Goal: Task Accomplishment & Management: Manage account settings

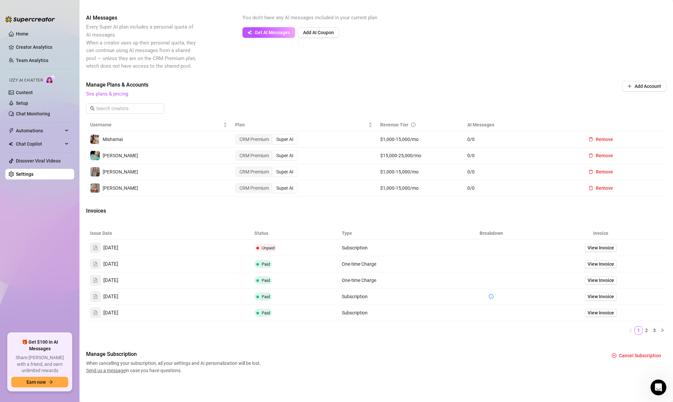
scroll to position [733, 0]
click at [47, 58] on link "Team Analytics" at bounding box center [32, 60] width 32 height 5
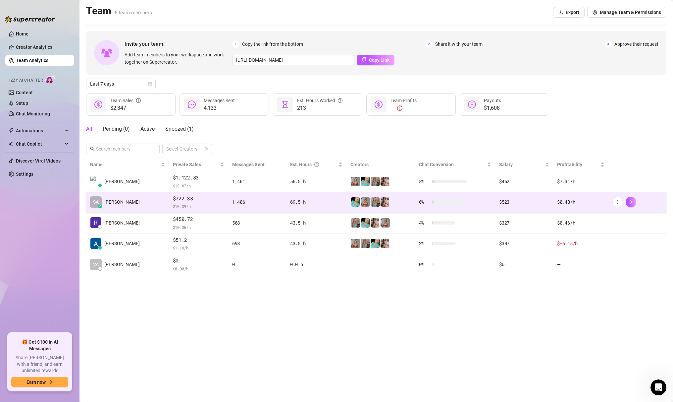
click at [402, 201] on div at bounding box center [381, 202] width 61 height 10
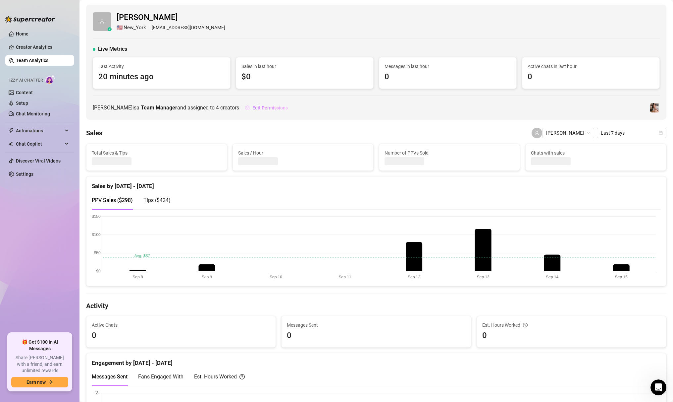
click at [285, 106] on span "Edit Permissions" at bounding box center [269, 107] width 35 height 5
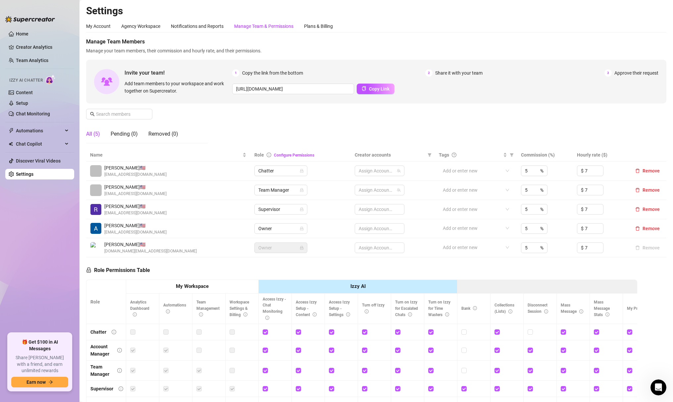
click at [267, 29] on div "Manage Team & Permissions" at bounding box center [263, 26] width 59 height 7
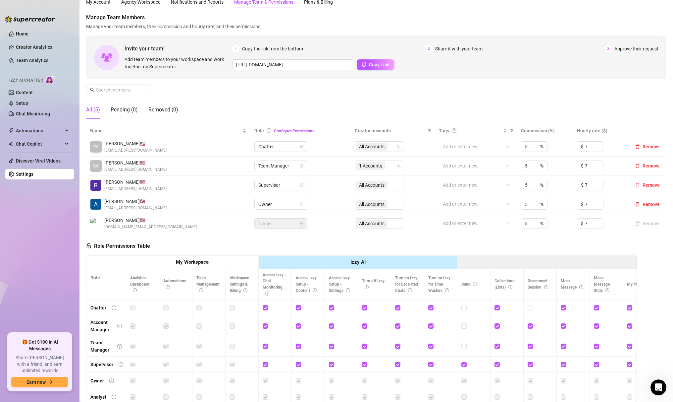
scroll to position [52, 0]
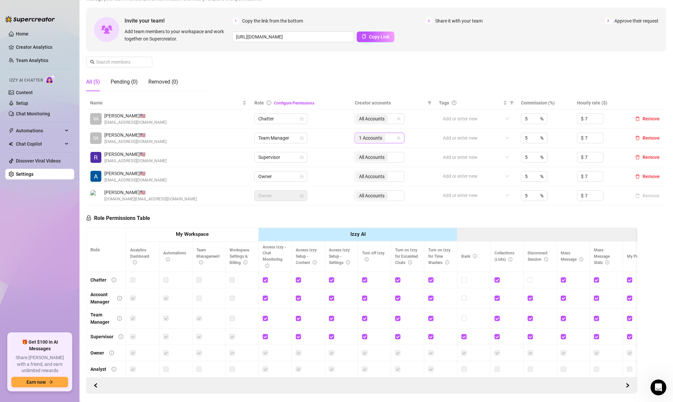
click at [395, 140] on div "1 Accounts" at bounding box center [380, 138] width 50 height 11
click at [380, 152] on div "Mishamai (@mishamai)" at bounding box center [387, 146] width 54 height 13
click at [380, 137] on div at bounding box center [376, 137] width 40 height 9
click at [360, 151] on input "Select all" at bounding box center [361, 151] width 5 height 5
checkbox input "true"
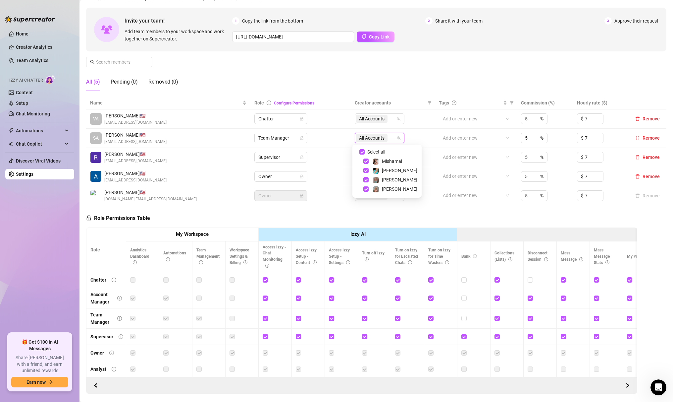
click at [430, 134] on td "All Accounts" at bounding box center [393, 138] width 84 height 19
